Goal: Transaction & Acquisition: Book appointment/travel/reservation

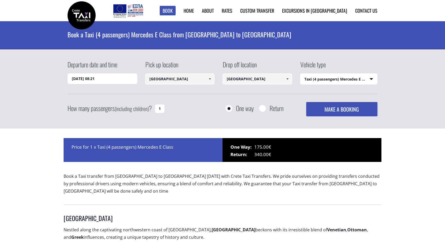
select select "540"
click at [259, 76] on input "Heraklion city" at bounding box center [258, 78] width 70 height 11
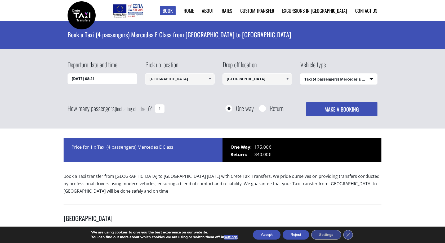
click at [290, 80] on link at bounding box center [287, 78] width 9 height 11
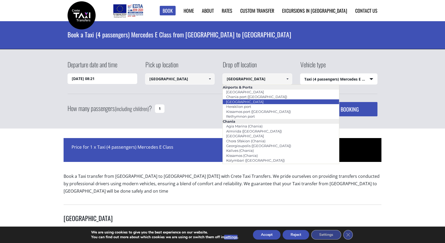
click at [263, 100] on li "[GEOGRAPHIC_DATA]" at bounding box center [281, 101] width 116 height 5
type input "[GEOGRAPHIC_DATA]"
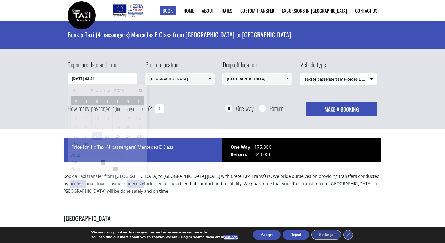
click at [89, 77] on input "24/09/2025 08:21" at bounding box center [103, 78] width 70 height 11
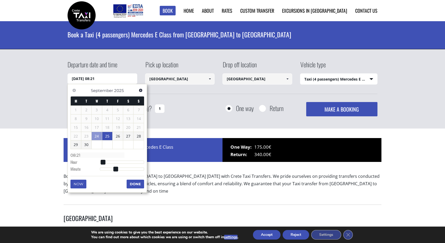
click at [109, 135] on link "25" at bounding box center [107, 136] width 10 height 8
type input "25/09/2025 01:00"
type input "01:00"
type input "25/09/2025 02:00"
type input "02:00"
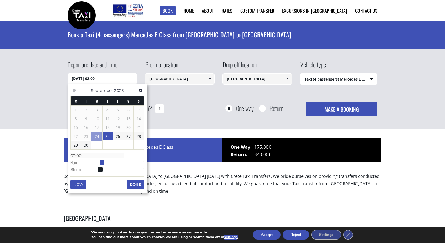
type input "25/09/2025 03:00"
type input "03:00"
type input "25/09/2025 04:00"
type input "04:00"
type input "25/09/2025 05:00"
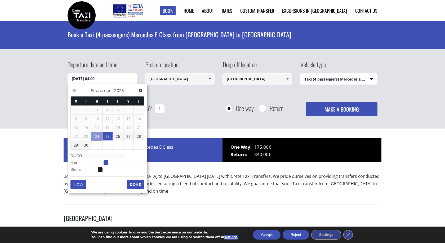
type input "05:00"
type input "25/09/2025 06:00"
type input "06:00"
type input "25/09/2025 07:00"
type input "07:00"
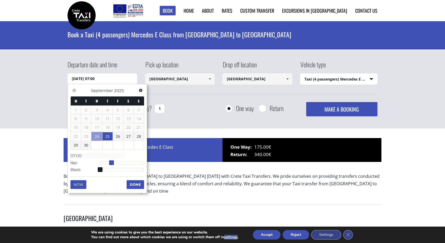
type input "25/09/2025 08:00"
type input "08:00"
type input "25/09/2025 09:00"
type input "09:00"
drag, startPoint x: 100, startPoint y: 162, endPoint x: 117, endPoint y: 164, distance: 17.4
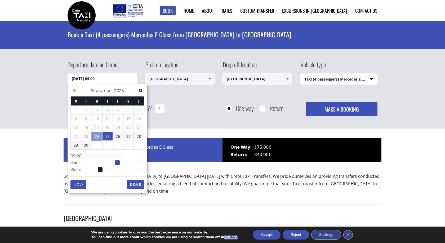
click at [117, 164] on span at bounding box center [117, 162] width 5 height 5
click at [129, 183] on button "Done" at bounding box center [135, 184] width 17 height 8
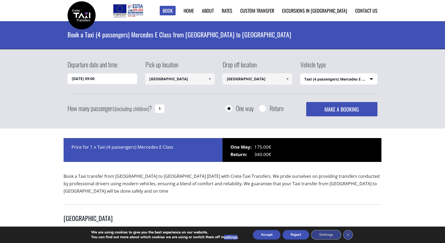
click at [203, 77] on input "[GEOGRAPHIC_DATA]" at bounding box center [180, 78] width 70 height 11
click at [210, 81] on span at bounding box center [210, 79] width 4 height 4
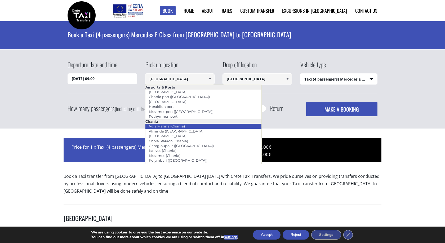
click at [184, 127] on link "Agia Marina (Chania)" at bounding box center [166, 125] width 43 height 7
type input "Agia Marina (Chania)"
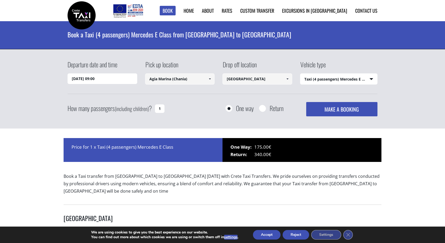
click at [163, 109] on input "1" at bounding box center [160, 108] width 10 height 8
drag, startPoint x: 163, startPoint y: 109, endPoint x: 156, endPoint y: 111, distance: 7.6
click at [156, 111] on input "1" at bounding box center [160, 108] width 10 height 8
type input "3"
click at [340, 109] on button "MAKE A BOOKING" at bounding box center [341, 109] width 71 height 14
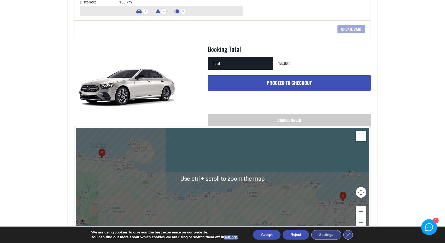
scroll to position [108, 0]
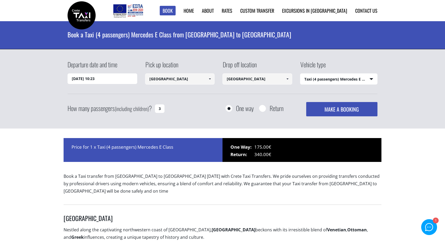
select select "540"
